Goal: Find specific page/section

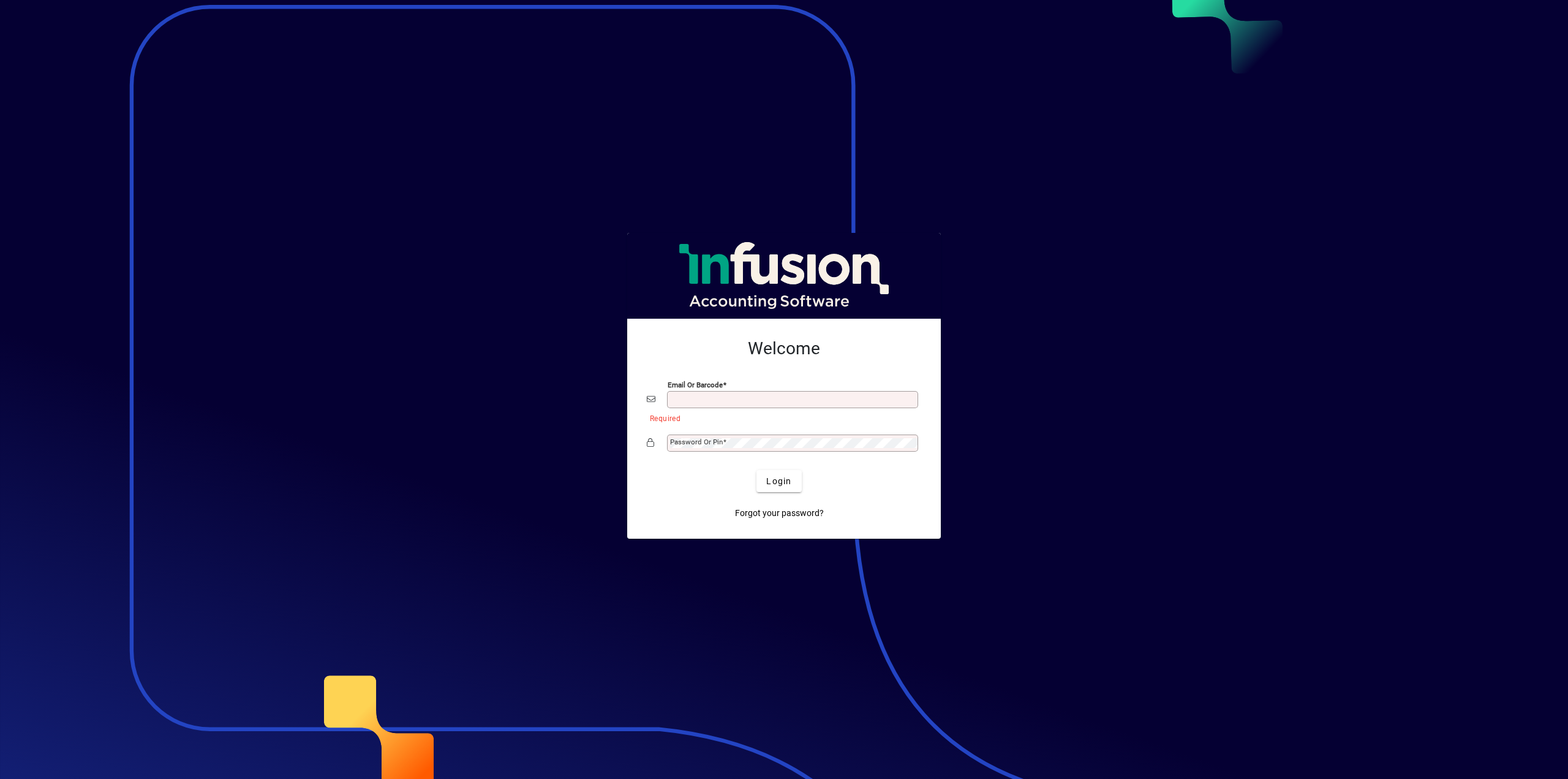
type input "**********"
click at [764, 479] on span "submit" at bounding box center [779, 481] width 45 height 29
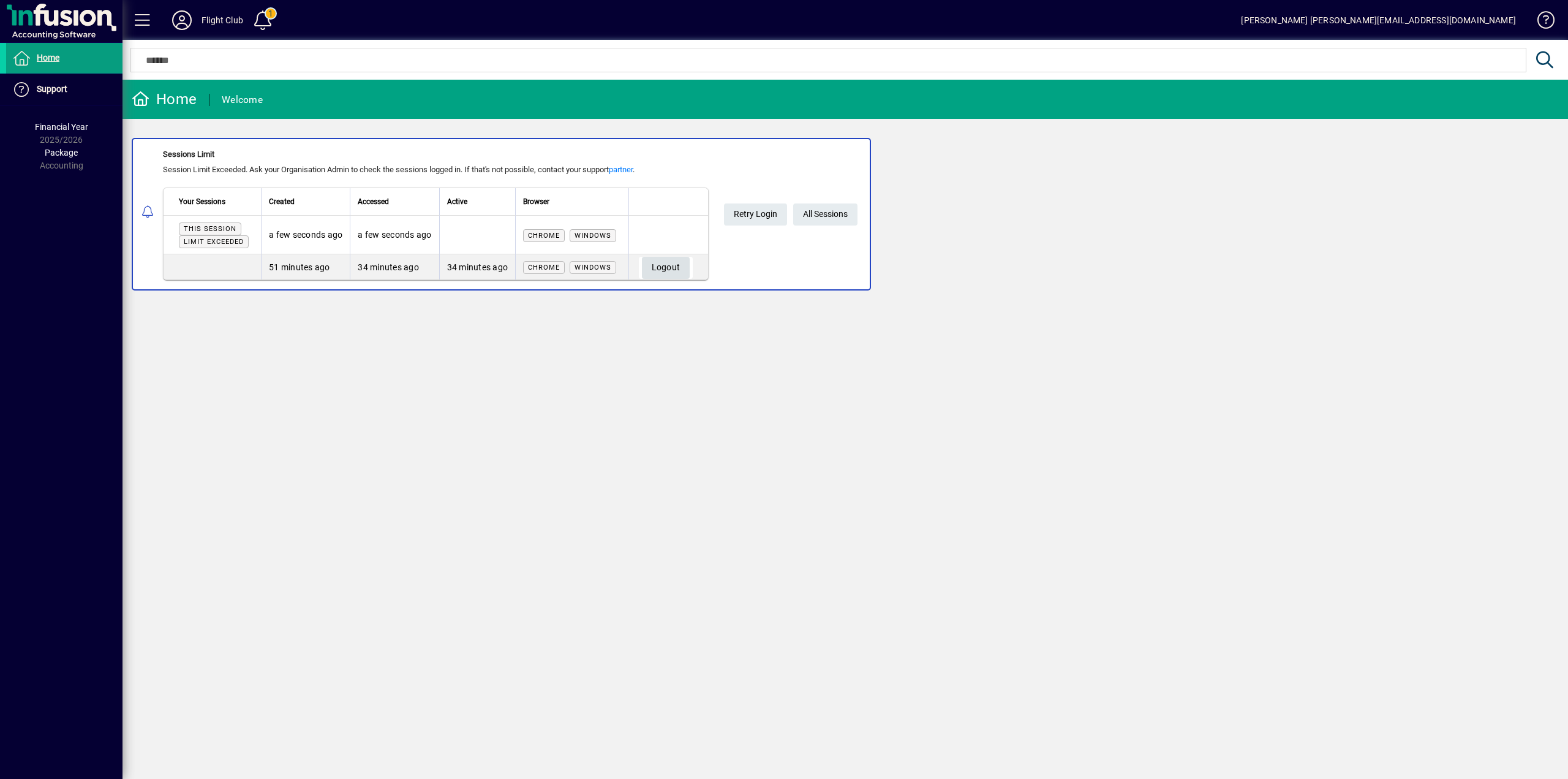
click at [673, 262] on span "Logout" at bounding box center [666, 267] width 29 height 21
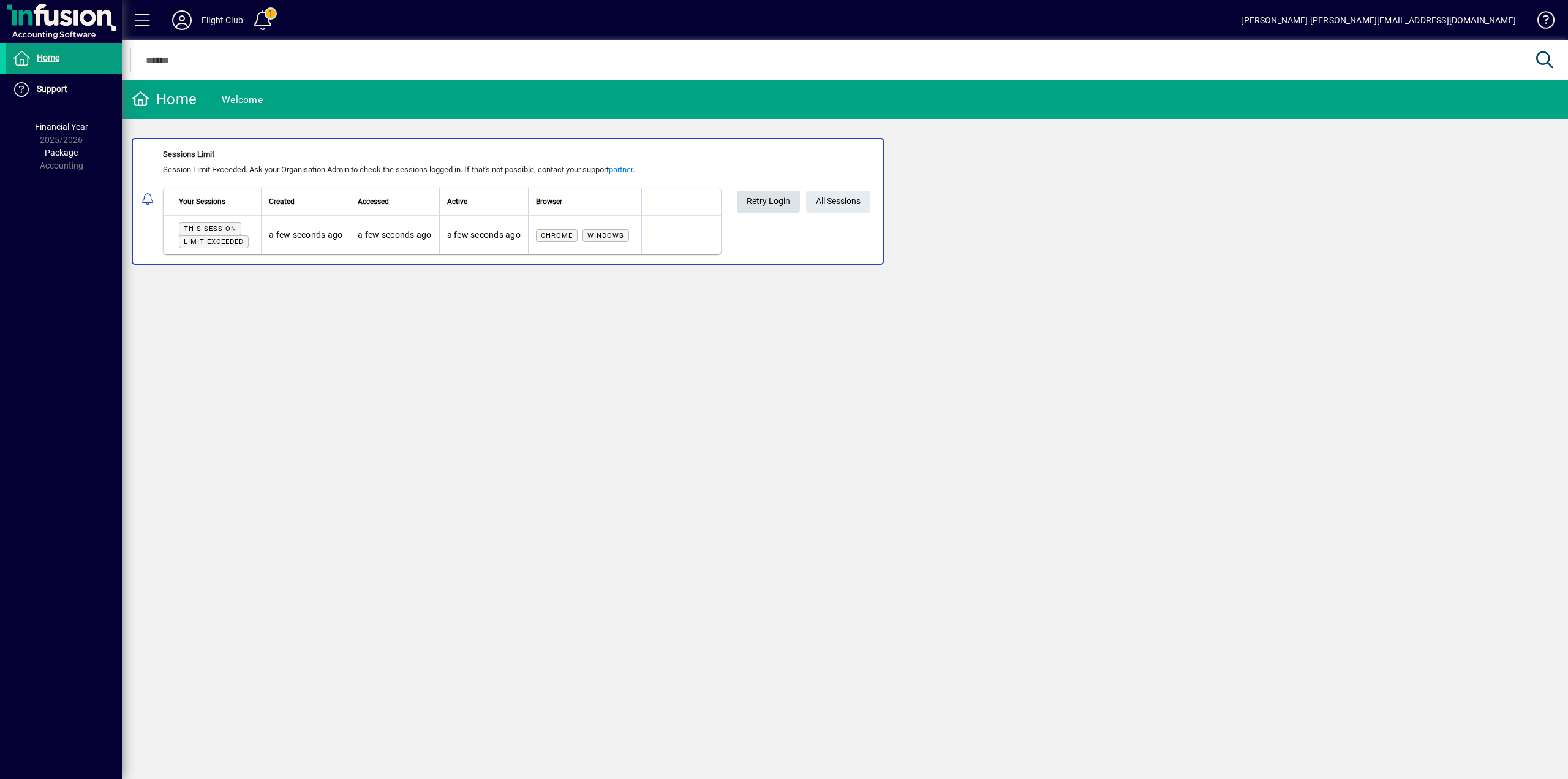
click at [767, 203] on span "Retry Login" at bounding box center [768, 202] width 43 height 21
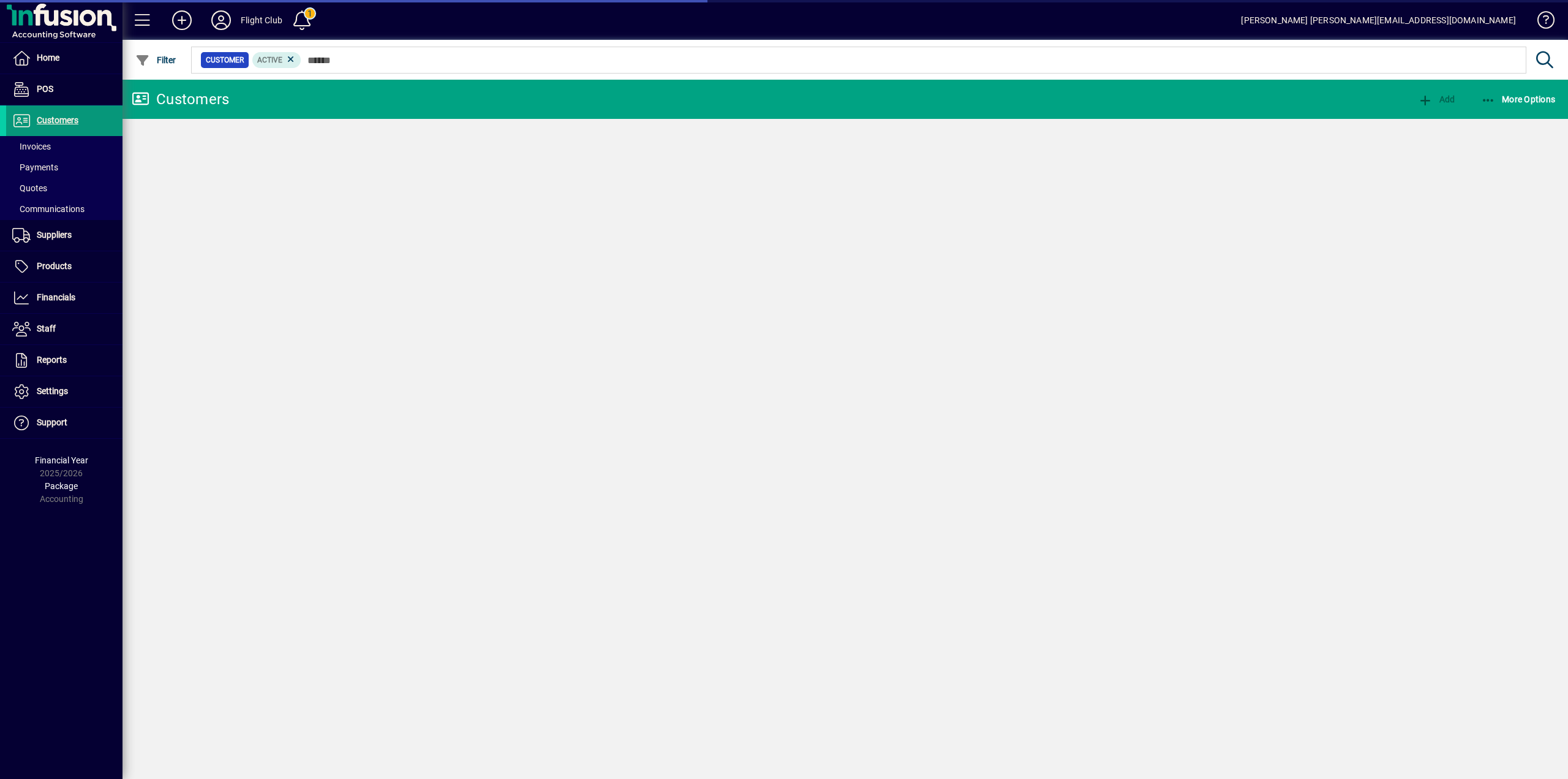
drag, startPoint x: 0, startPoint y: 0, endPoint x: 44, endPoint y: 119, distance: 126.9
click at [44, 119] on span "Customers" at bounding box center [57, 119] width 42 height 10
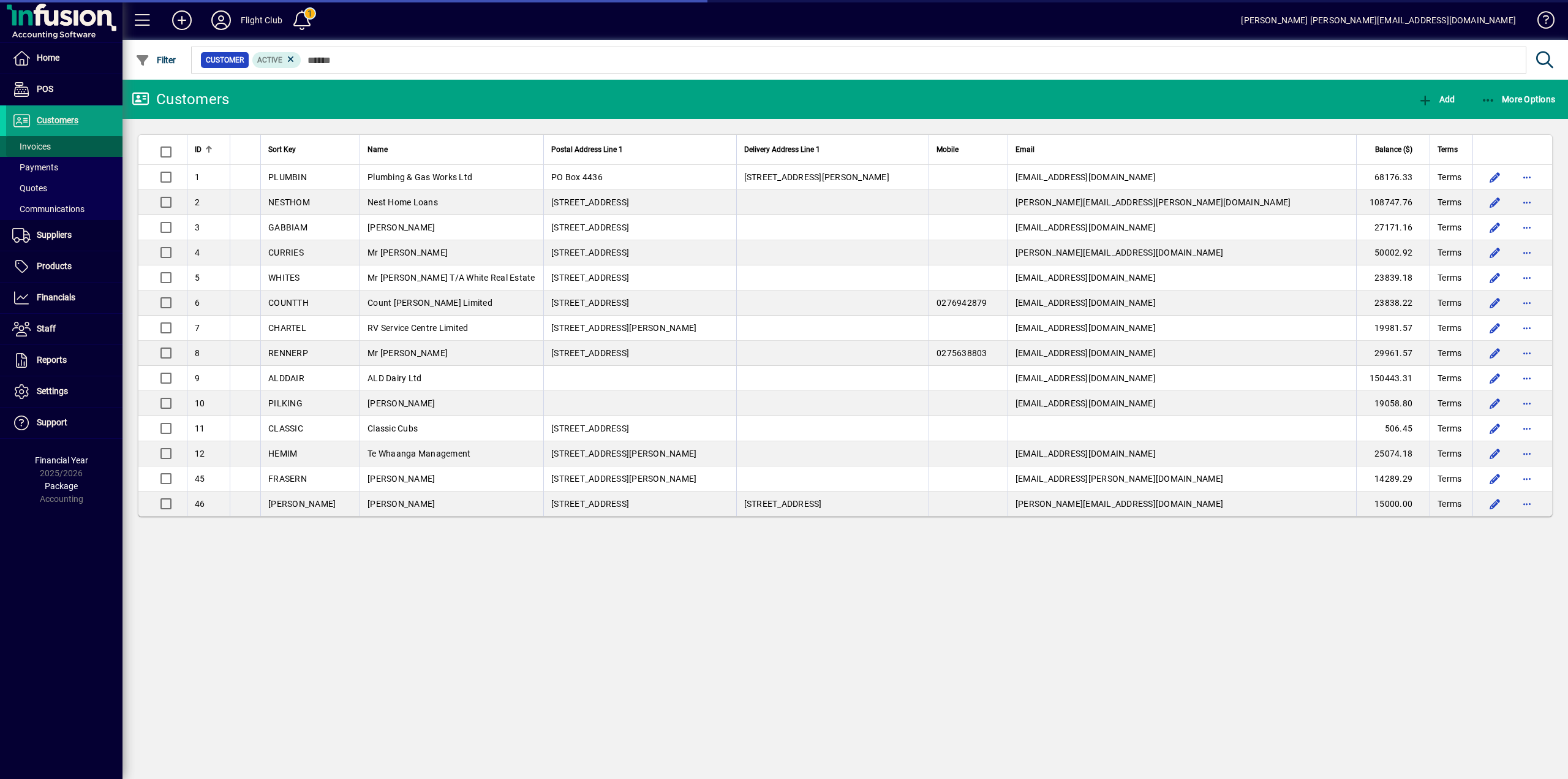
click at [33, 141] on span "Invoices" at bounding box center [31, 146] width 39 height 10
